Goal: Task Accomplishment & Management: Use online tool/utility

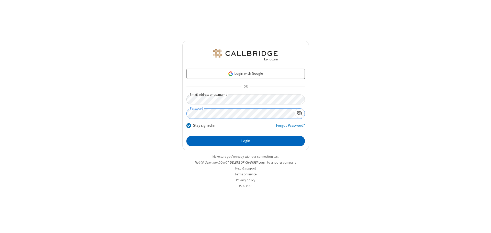
click at [245, 141] on button "Login" at bounding box center [245, 141] width 118 height 10
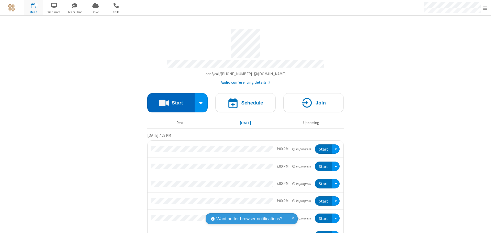
click at [169, 100] on button "Start" at bounding box center [170, 102] width 47 height 19
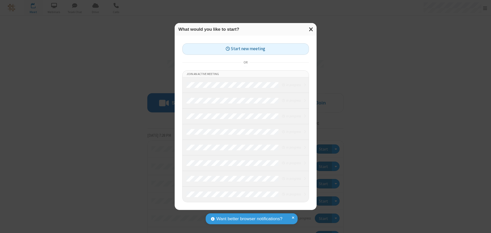
click at [245, 49] on button "Start new meeting" at bounding box center [245, 49] width 127 height 12
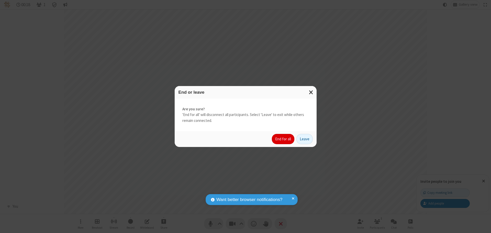
click at [283, 139] on button "End for all" at bounding box center [283, 139] width 22 height 10
